Goal: Check status: Check status

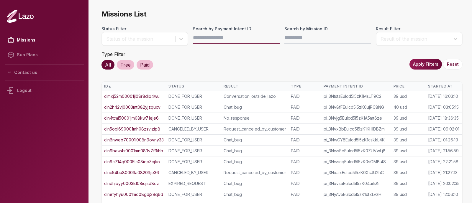
drag, startPoint x: 0, startPoint y: 0, endPoint x: 200, endPoint y: 36, distance: 203.3
click at [200, 36] on input "Search by Payment Intent ID" at bounding box center [236, 38] width 87 height 12
paste input "**********"
type input "**********"
click at [417, 65] on button "Apply Filters" at bounding box center [425, 64] width 32 height 11
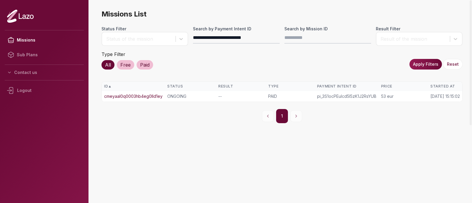
click at [152, 96] on link "cmeyaal0q0003hb4eg0lld1ey" at bounding box center [133, 96] width 58 height 6
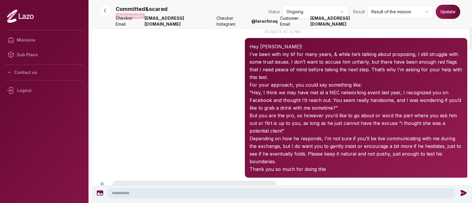
scroll to position [31, 0]
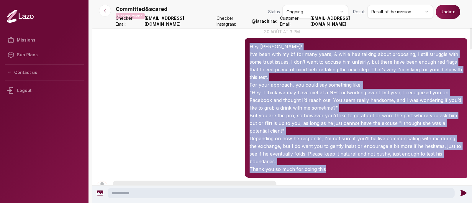
drag, startPoint x: 250, startPoint y: 46, endPoint x: 330, endPoint y: 164, distance: 142.1
click at [330, 164] on div "Hey [PERSON_NAME]! I’ve been with my bf for many years, & while he’s talking ab…" at bounding box center [356, 108] width 222 height 140
copy div "Lor Ipsu! D’si amet cons ad el sed doei tempo, & incid ut’l etdolor magna aliqu…"
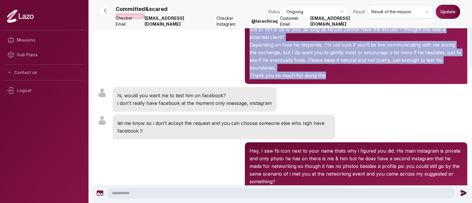
scroll to position [125, 0]
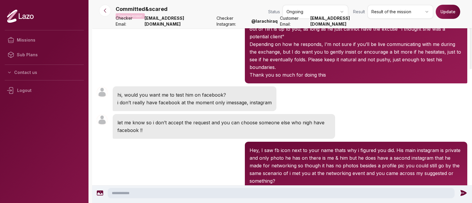
click at [134, 99] on p "i don’t really have facebook at the moment only imessage, instagram" at bounding box center [194, 103] width 154 height 8
click at [144, 156] on div "Committed&scared 15:20 Hey, I saw fb icon next to your name thats why i figured…" at bounding box center [282, 165] width 380 height 51
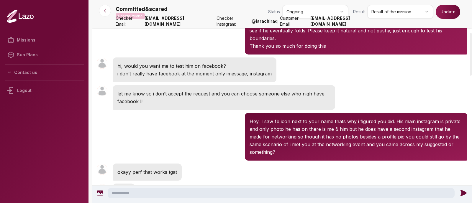
scroll to position [157, 0]
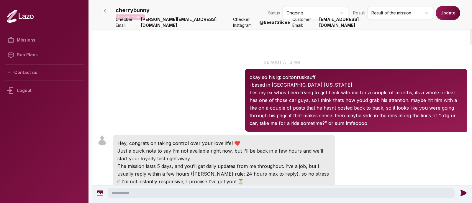
click at [109, 9] on button at bounding box center [105, 11] width 12 height 12
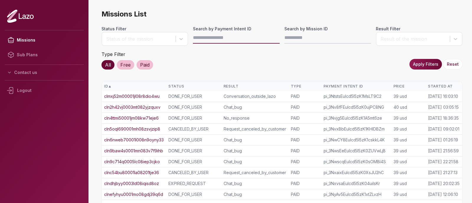
click at [238, 36] on input "Search by Payment Intent ID" at bounding box center [236, 38] width 87 height 12
paste input "**********"
type input "**********"
click at [422, 62] on button "Apply Filters" at bounding box center [425, 64] width 32 height 11
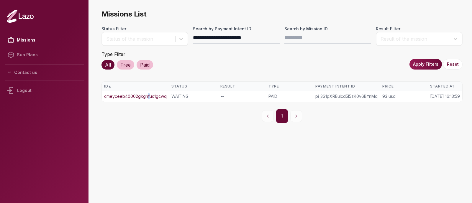
drag, startPoint x: 147, startPoint y: 99, endPoint x: 150, endPoint y: 96, distance: 4.6
click at [150, 96] on td "cmeyceeb40002gkghfuc1gcwq" at bounding box center [135, 96] width 67 height 11
click at [150, 96] on link "cmeyceeb40002gkghfuc1gcwq" at bounding box center [135, 96] width 62 height 6
